Goal: Information Seeking & Learning: Learn about a topic

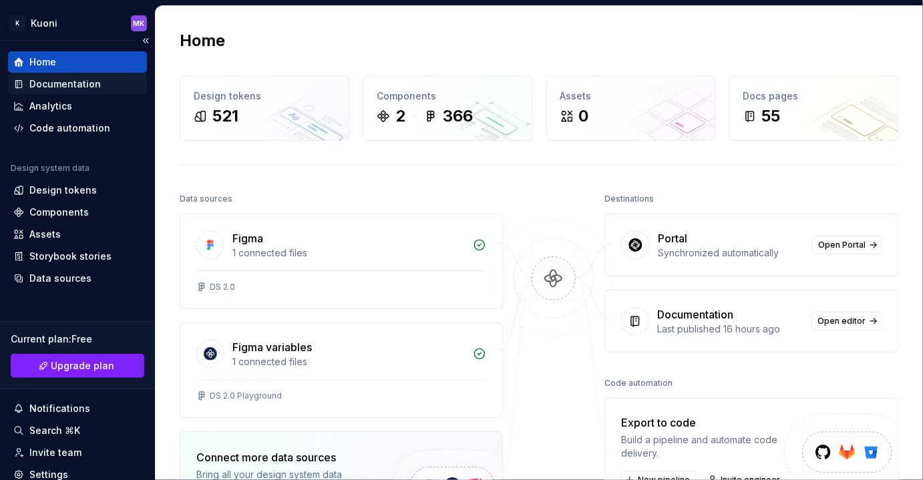
click at [100, 85] on div "Documentation" at bounding box center [77, 83] width 128 height 13
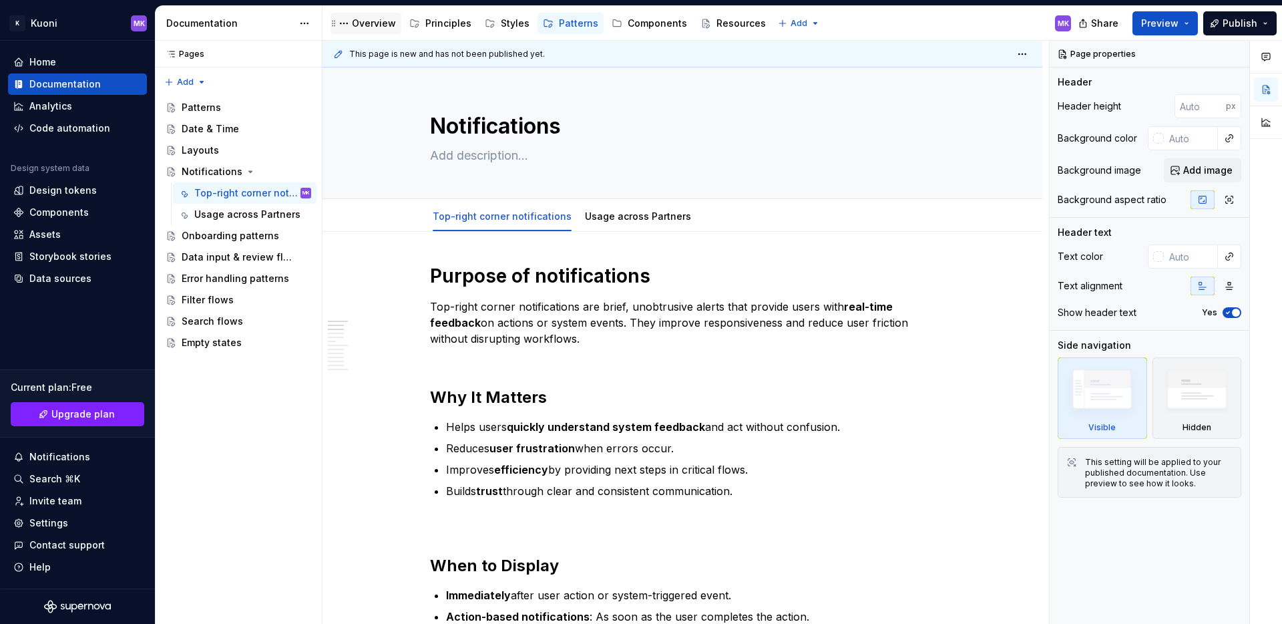
click at [366, 25] on div "Overview" at bounding box center [374, 23] width 44 height 13
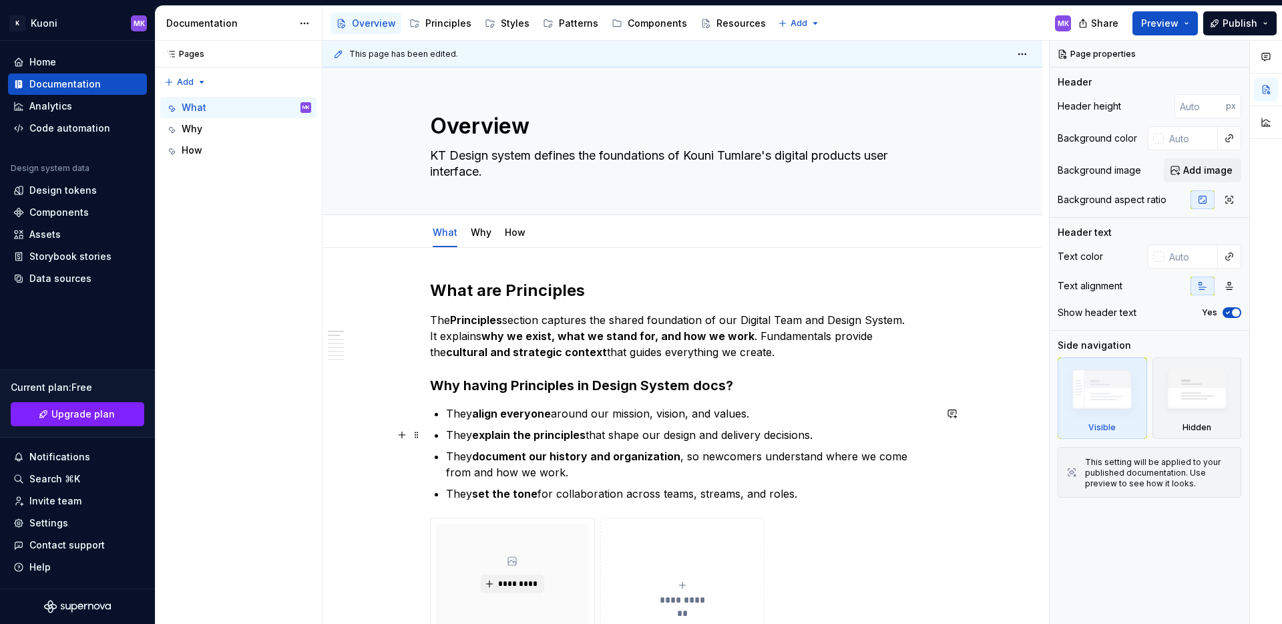
type textarea "*"
